Goal: Check status: Check status

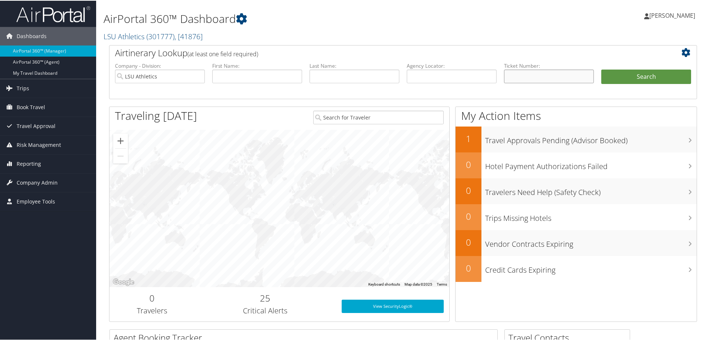
click at [512, 75] on input "text" at bounding box center [549, 76] width 90 height 14
paste input "0167309048816"
type input "0167309048816"
click at [633, 75] on button "Search" at bounding box center [646, 76] width 90 height 15
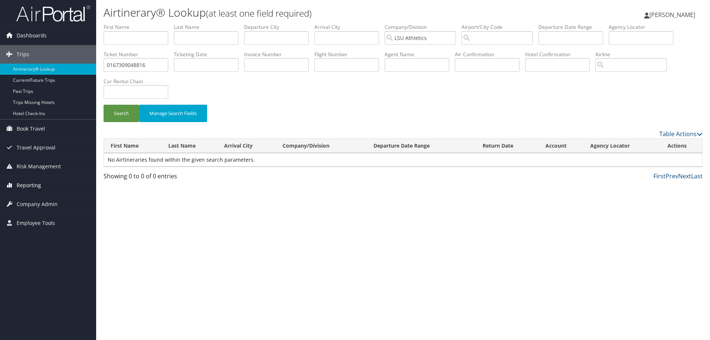
click at [36, 186] on span "Reporting" at bounding box center [29, 185] width 24 height 18
click at [40, 201] on link "Unused Tickets" at bounding box center [48, 199] width 96 height 11
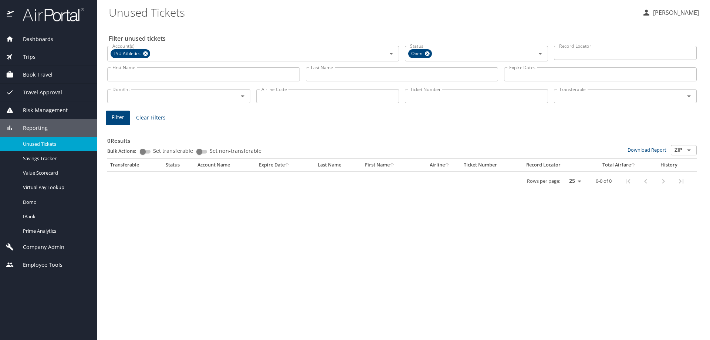
click at [424, 95] on input "Ticket Number" at bounding box center [476, 96] width 143 height 14
paste input "0167309048816"
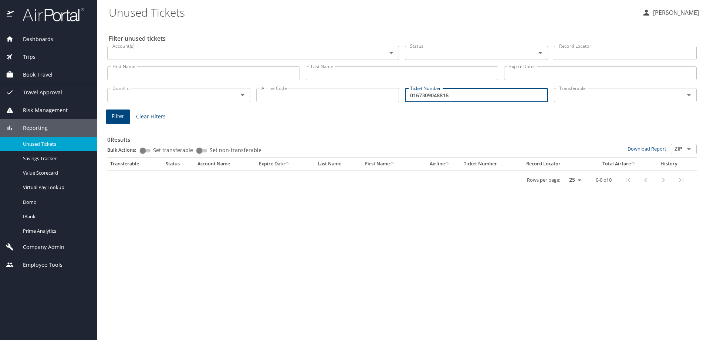
type input "0167309048816"
click at [122, 117] on span "Filter" at bounding box center [118, 116] width 13 height 9
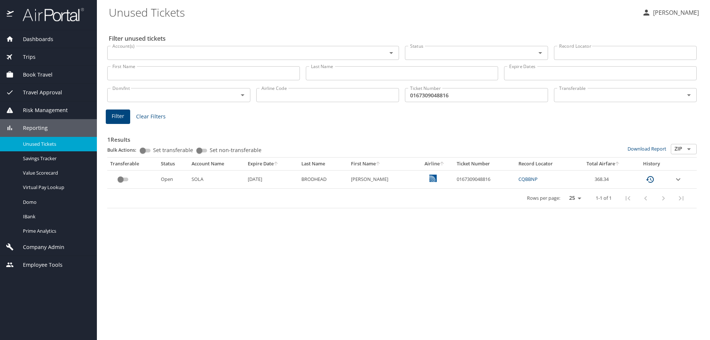
click at [677, 178] on icon "expand row" at bounding box center [677, 179] width 9 height 9
